Goal: Navigation & Orientation: Find specific page/section

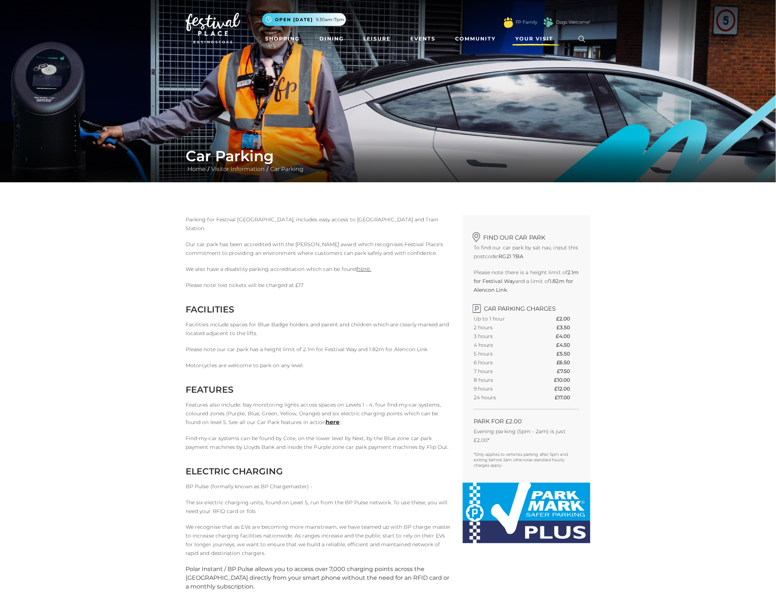
click at [535, 35] on span "Your Visit" at bounding box center [534, 39] width 38 height 8
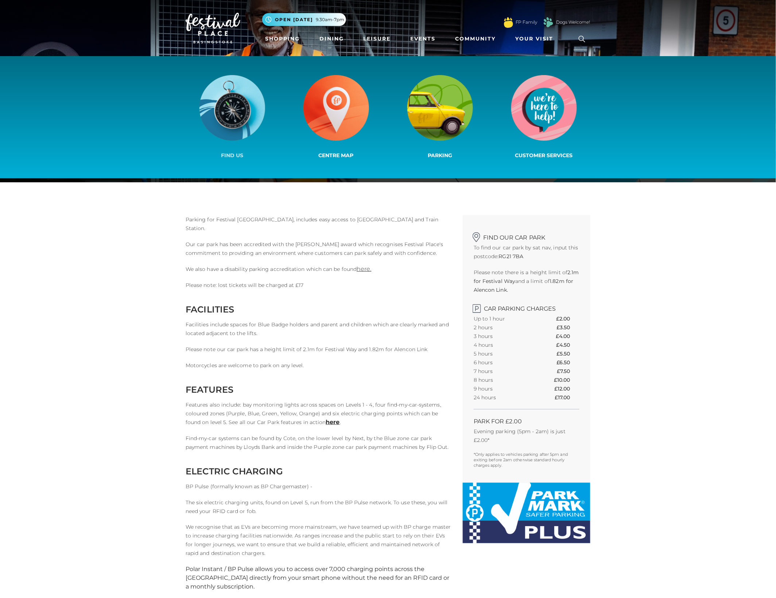
click at [238, 128] on img at bounding box center [233, 108] width 66 height 66
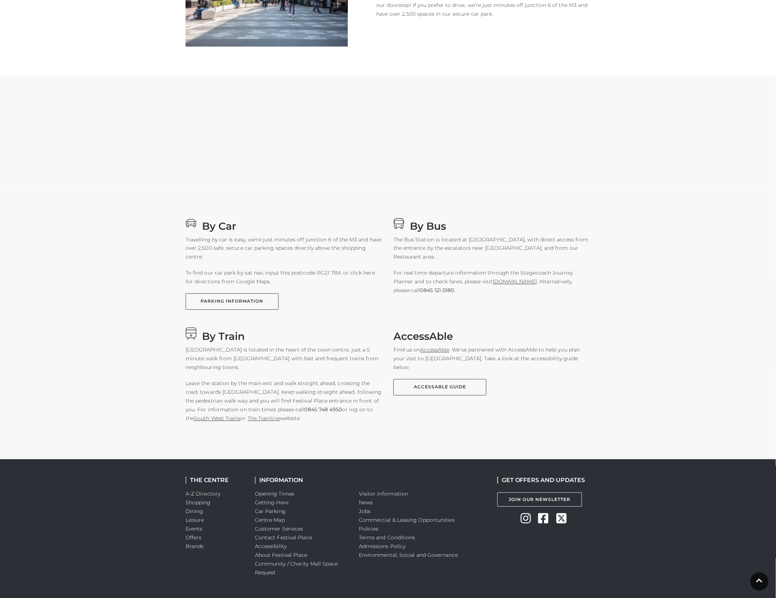
scroll to position [302, 0]
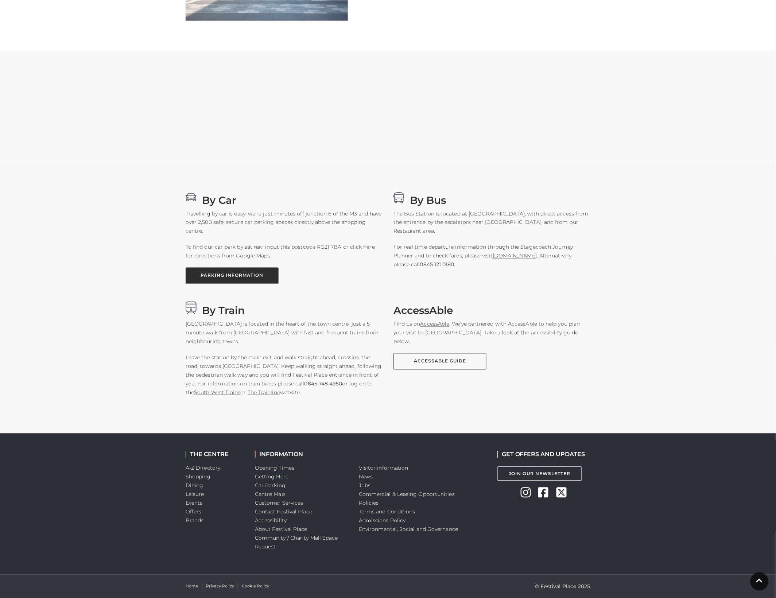
click at [239, 274] on link "PARKING INFORMATION" at bounding box center [232, 276] width 93 height 16
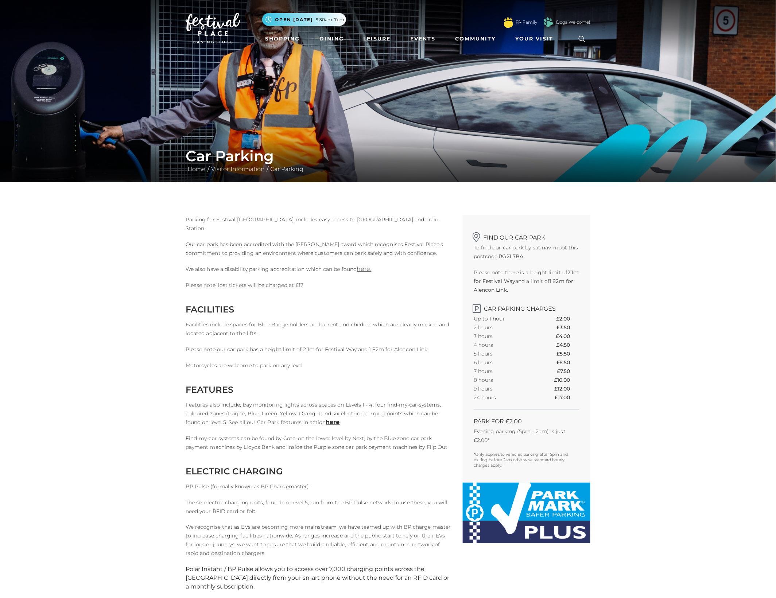
click at [225, 35] on img at bounding box center [213, 28] width 55 height 31
